Goal: Information Seeking & Learning: Learn about a topic

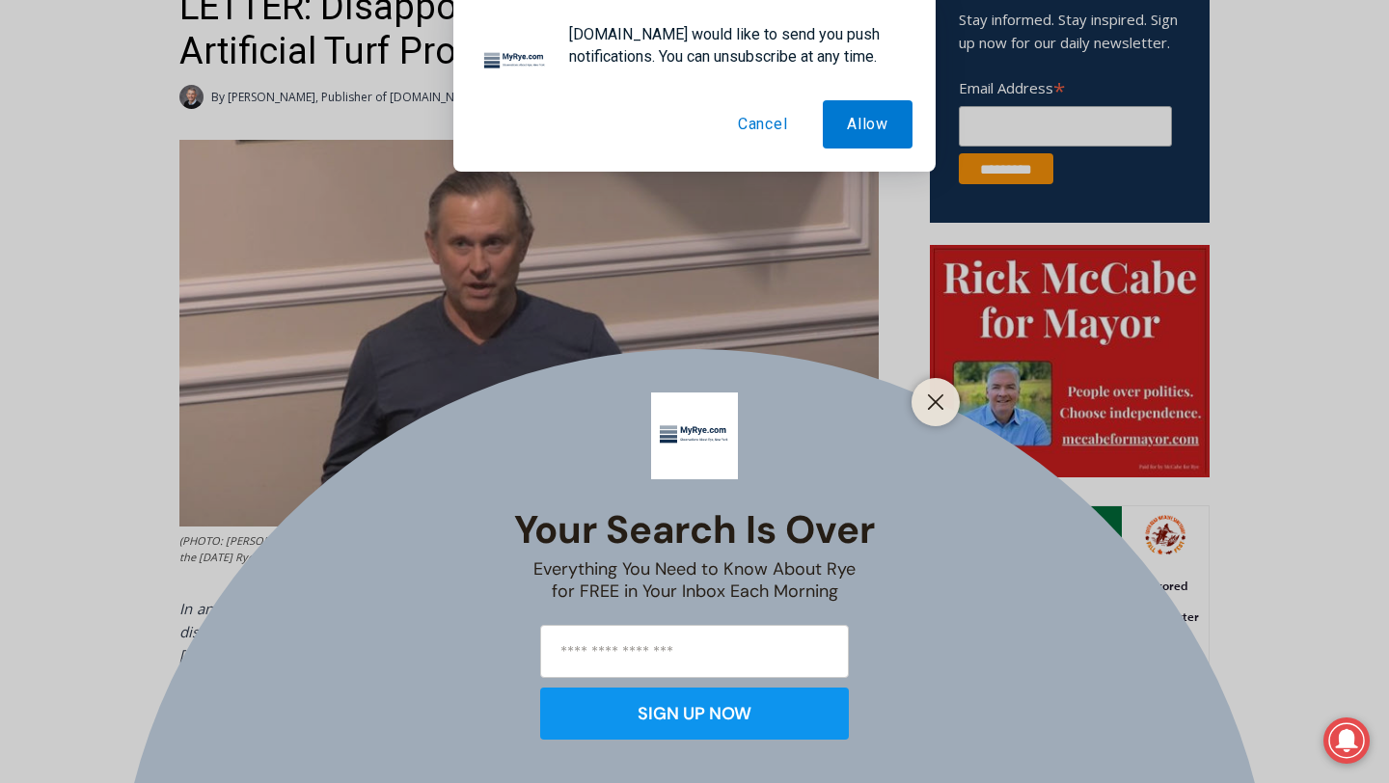
scroll to position [694, 0]
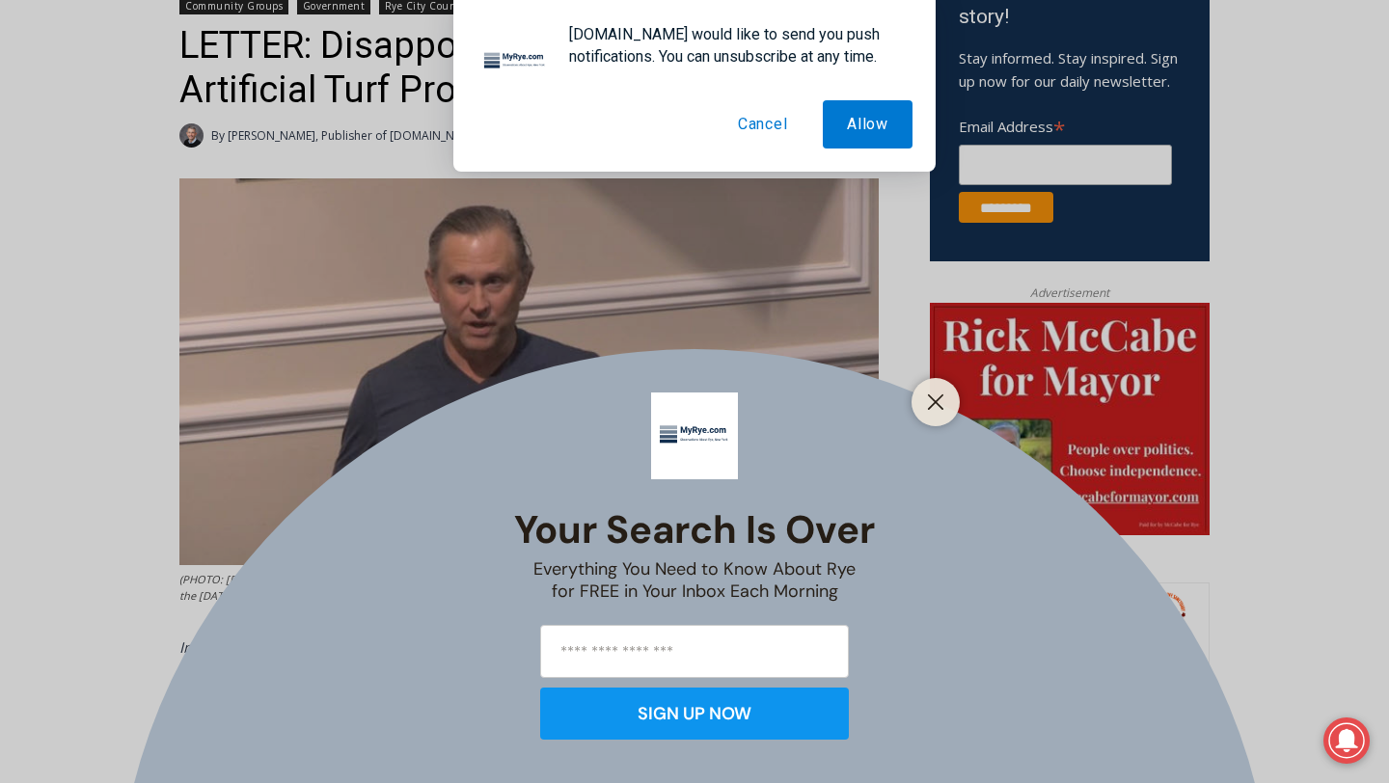
click at [772, 123] on button "Cancel" at bounding box center [763, 124] width 98 height 48
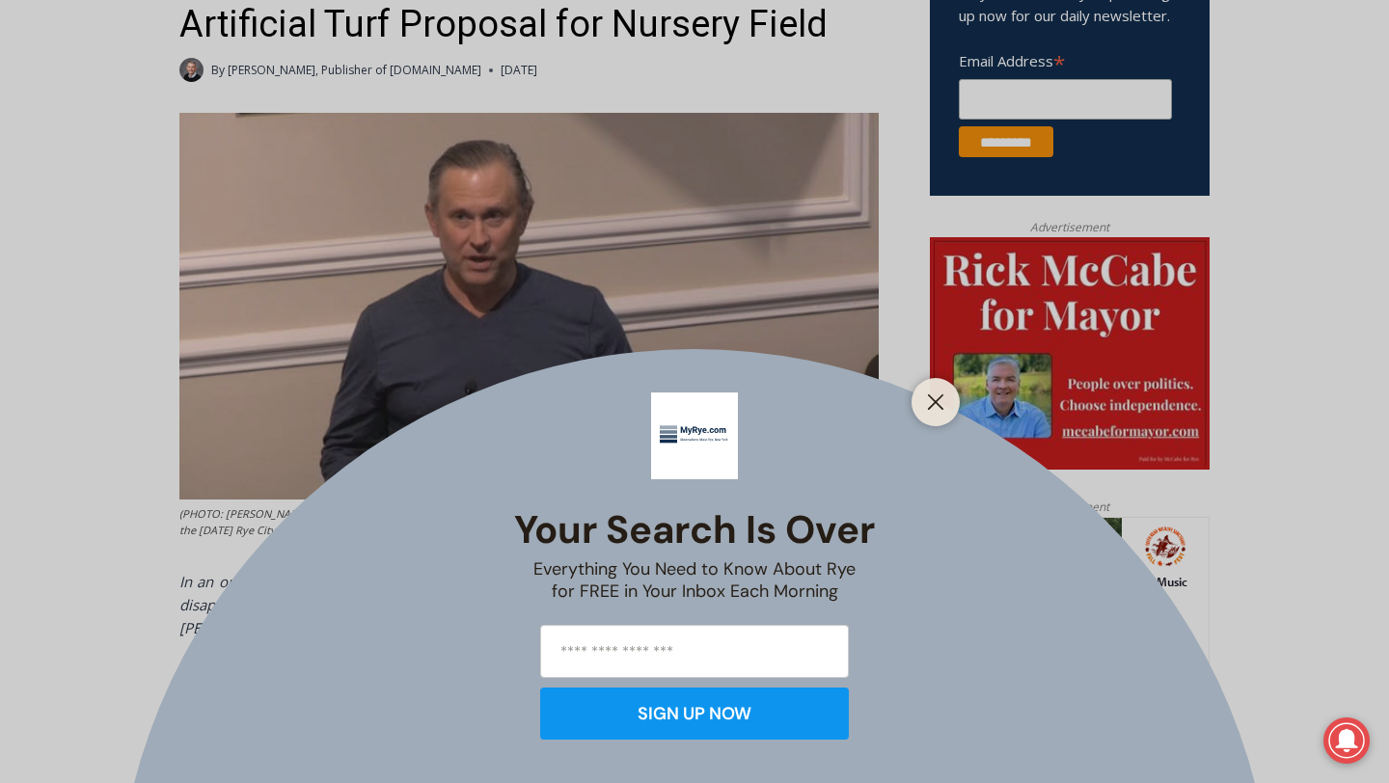
scroll to position [978, 0]
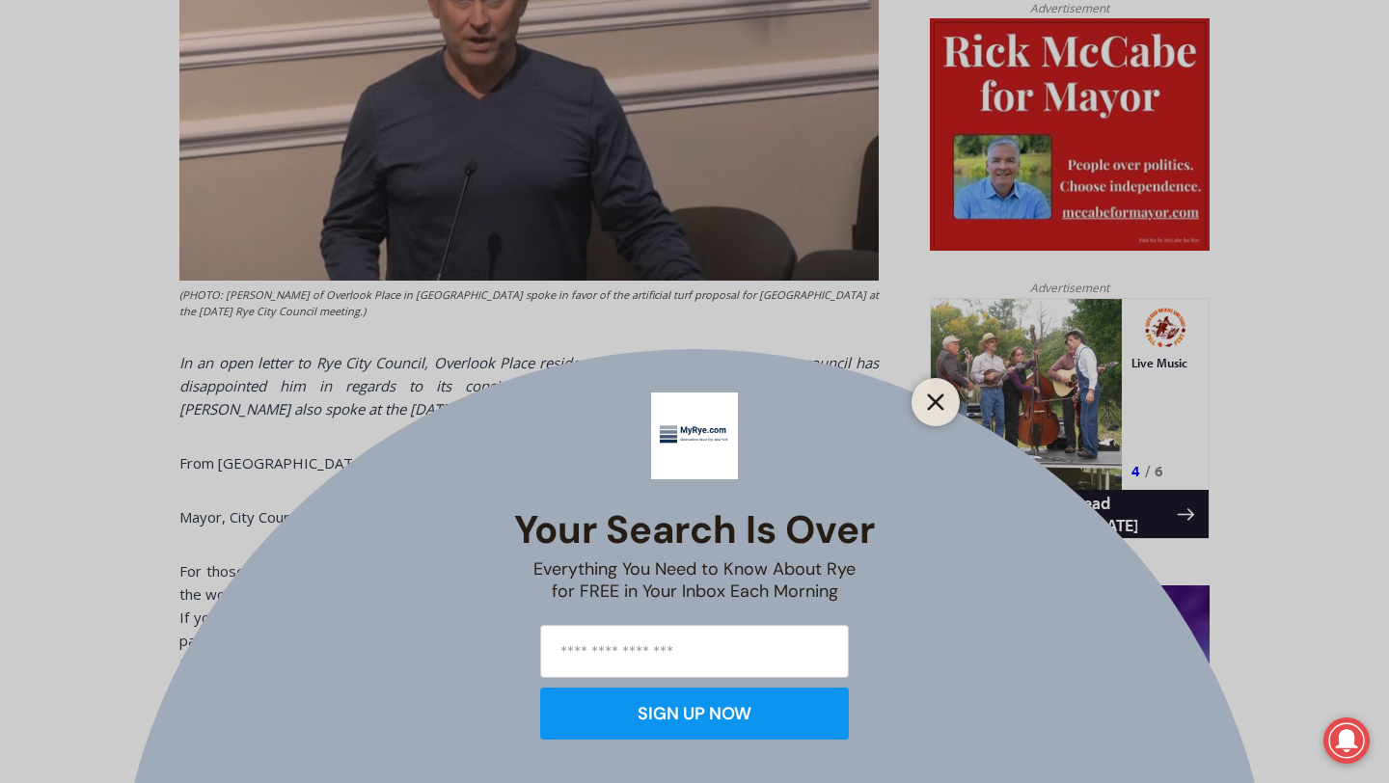
click at [931, 406] on line "Close" at bounding box center [936, 403] width 14 height 14
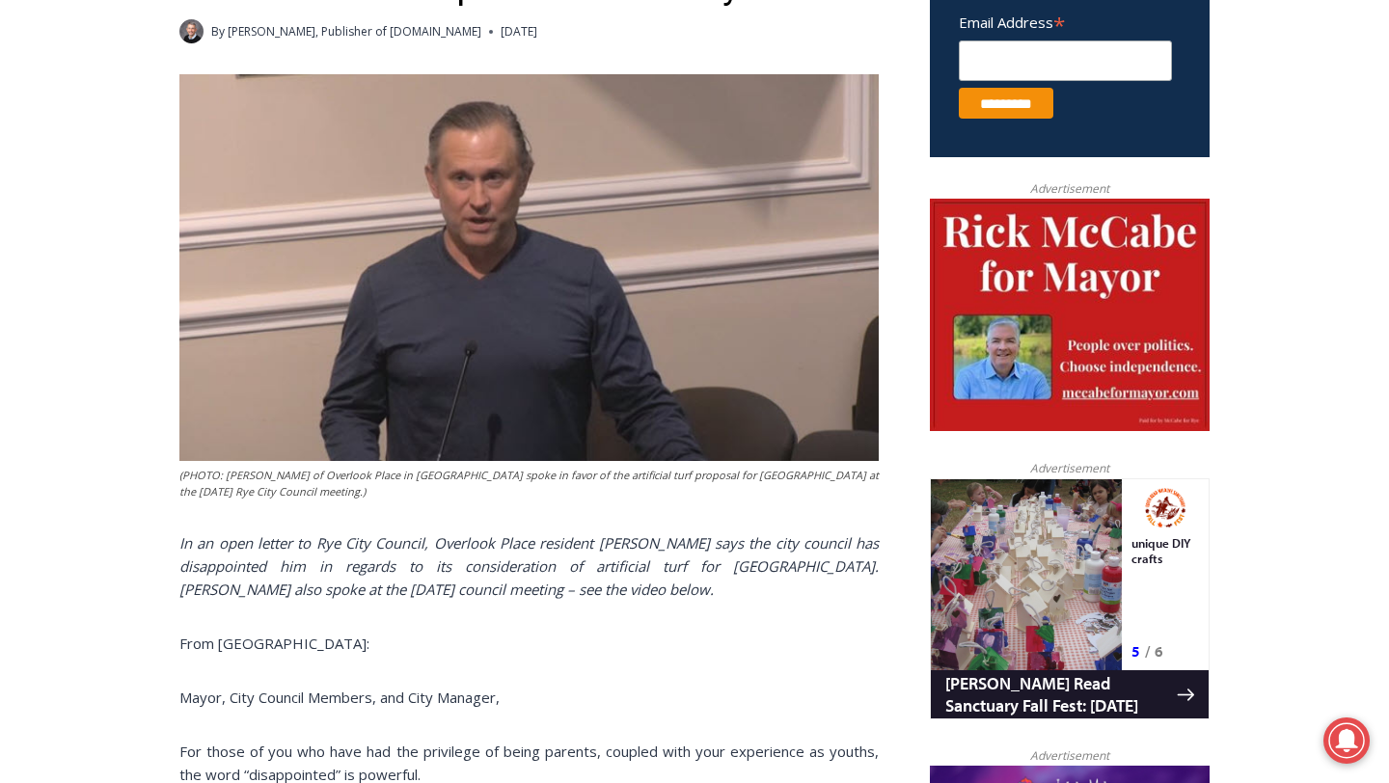
scroll to position [0, 0]
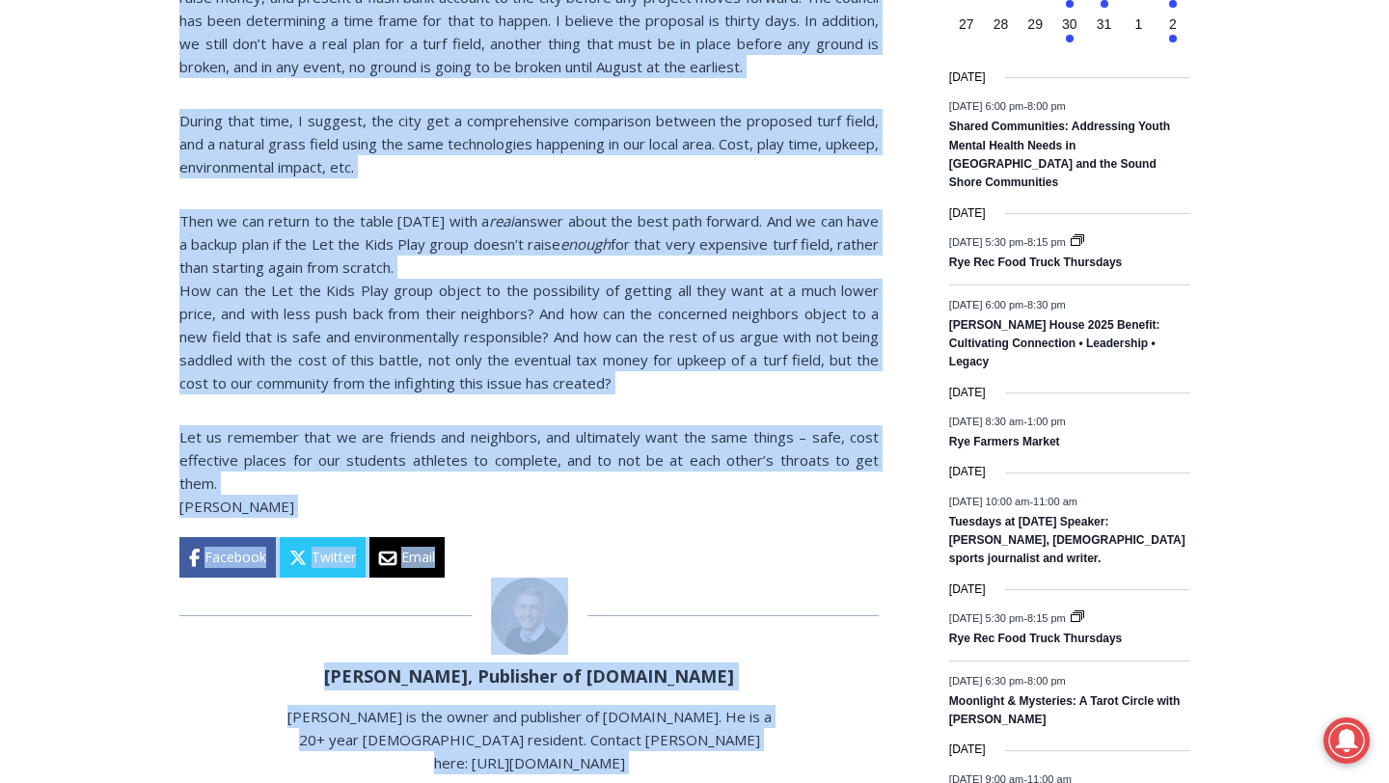
scroll to position [2668, 0]
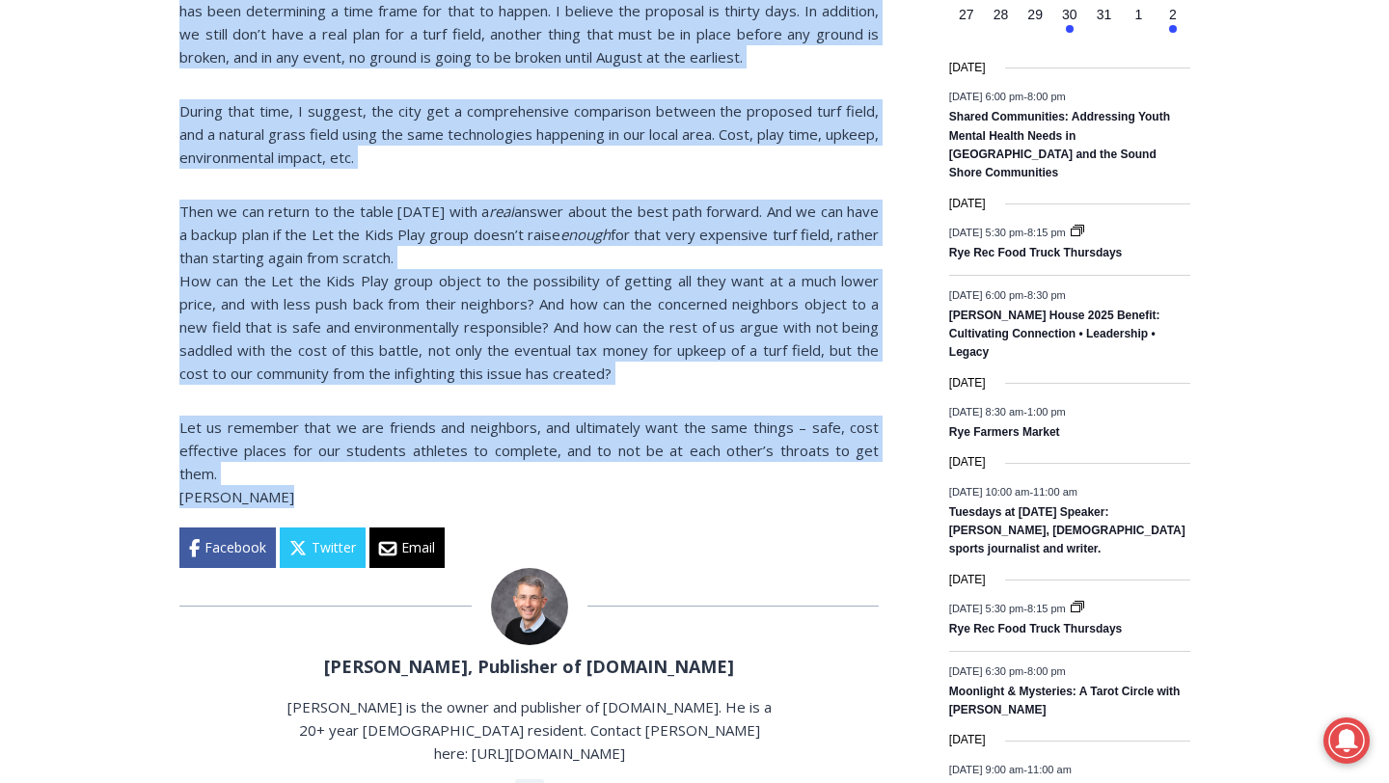
drag, startPoint x: 423, startPoint y: 138, endPoint x: 617, endPoint y: 457, distance: 374.1
copy div "I know I’m late to the game, with a final vote probably happening this Wednesda…"
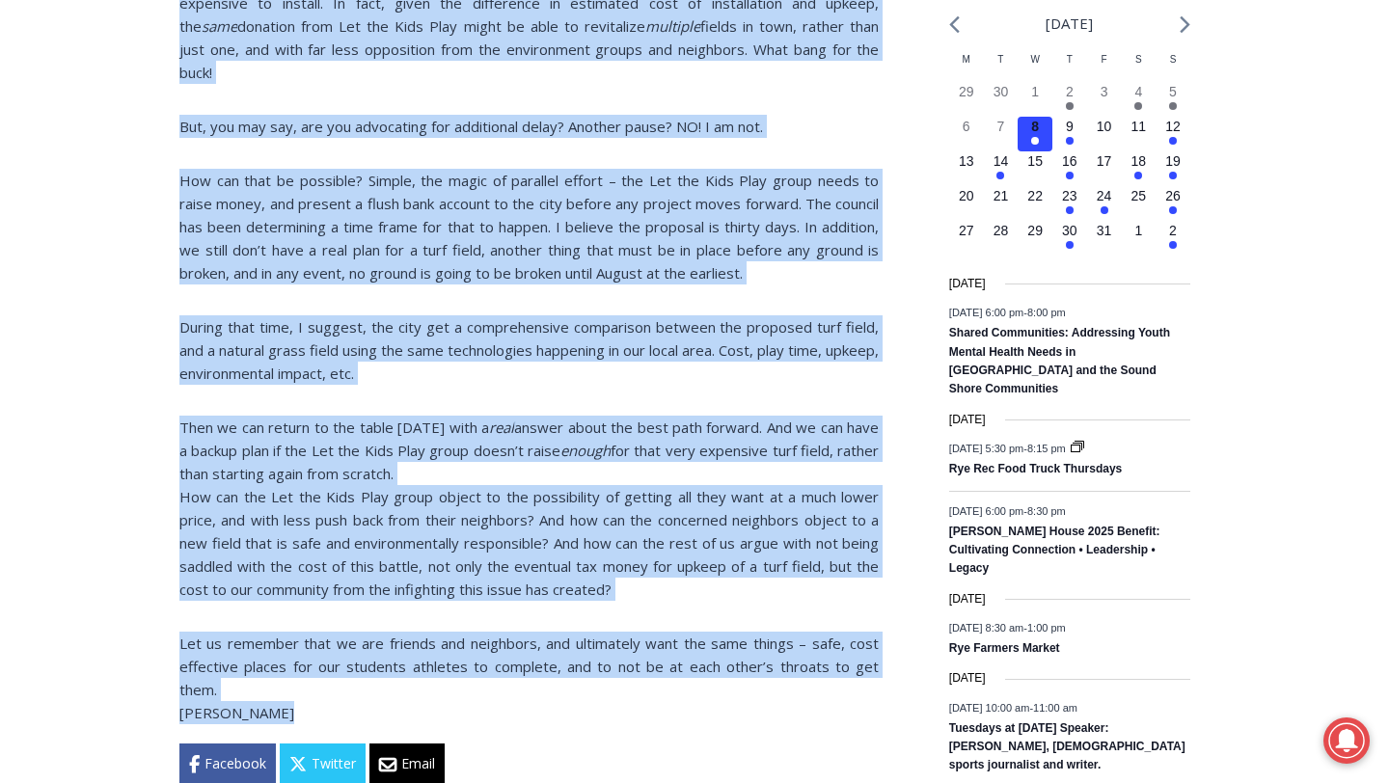
scroll to position [2428, 0]
